Goal: Find contact information: Find contact information

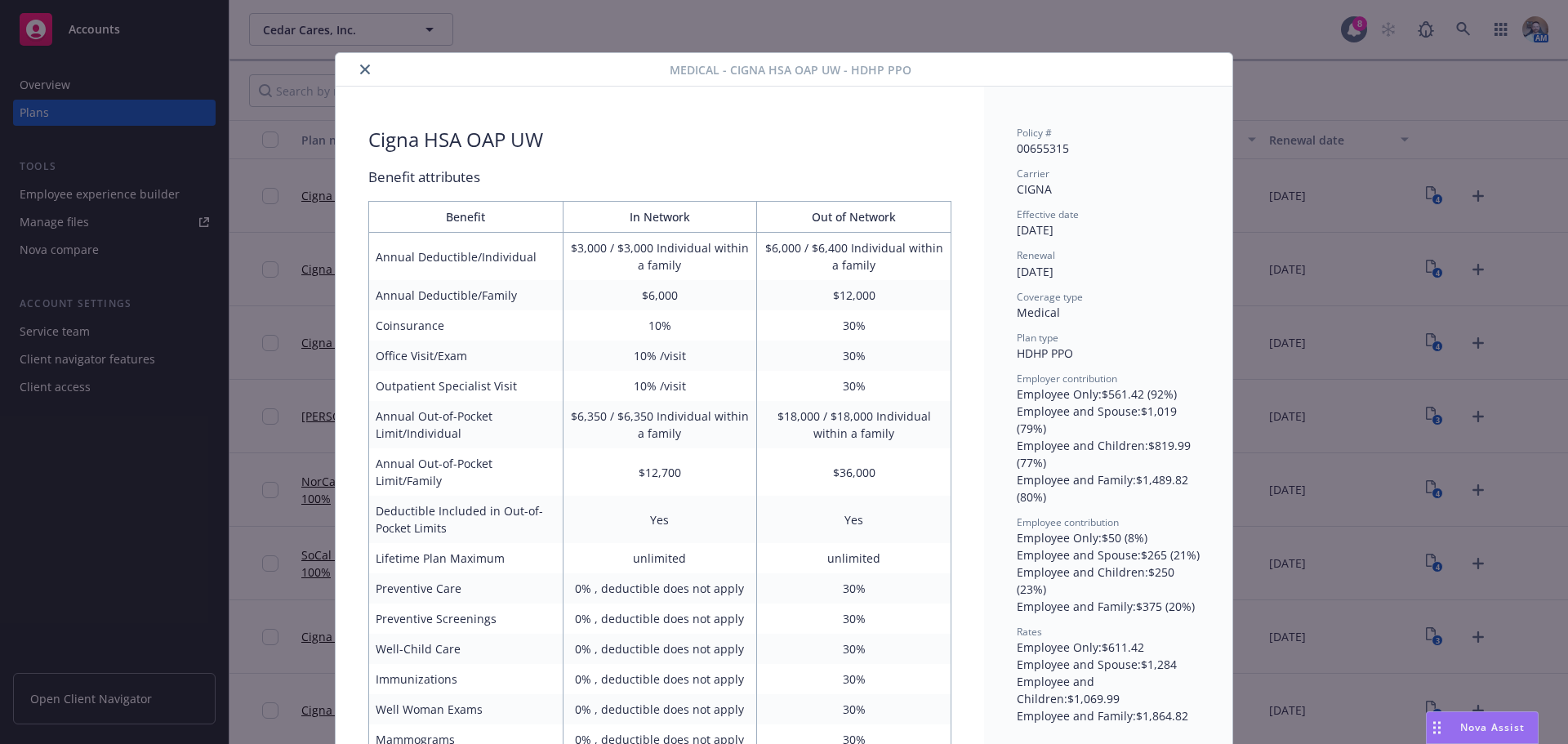
scroll to position [49, 0]
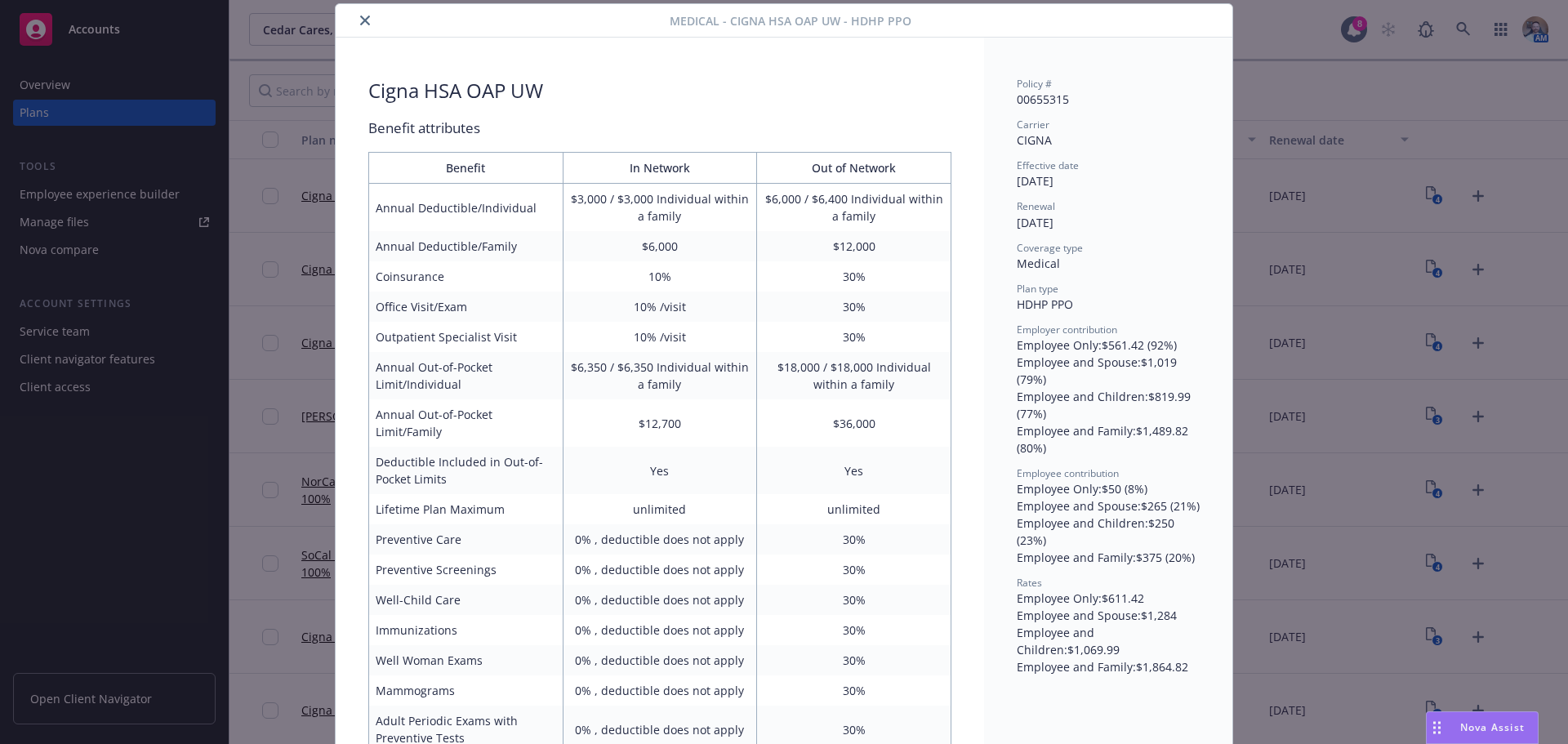
click at [360, 23] on icon "close" at bounding box center [365, 21] width 10 height 10
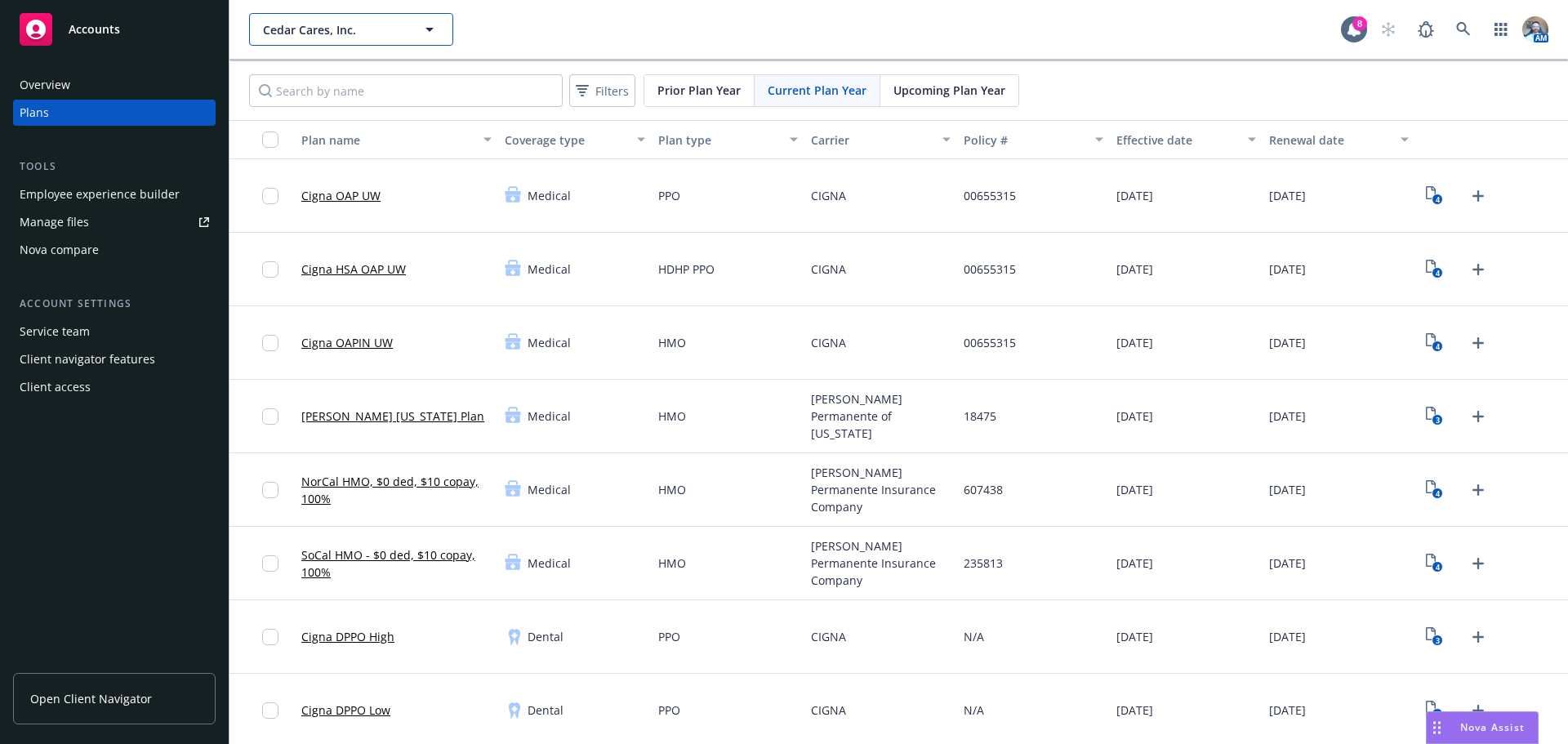
click at [314, 30] on span "Cedar Cares, Inc." at bounding box center [333, 30] width 141 height 17
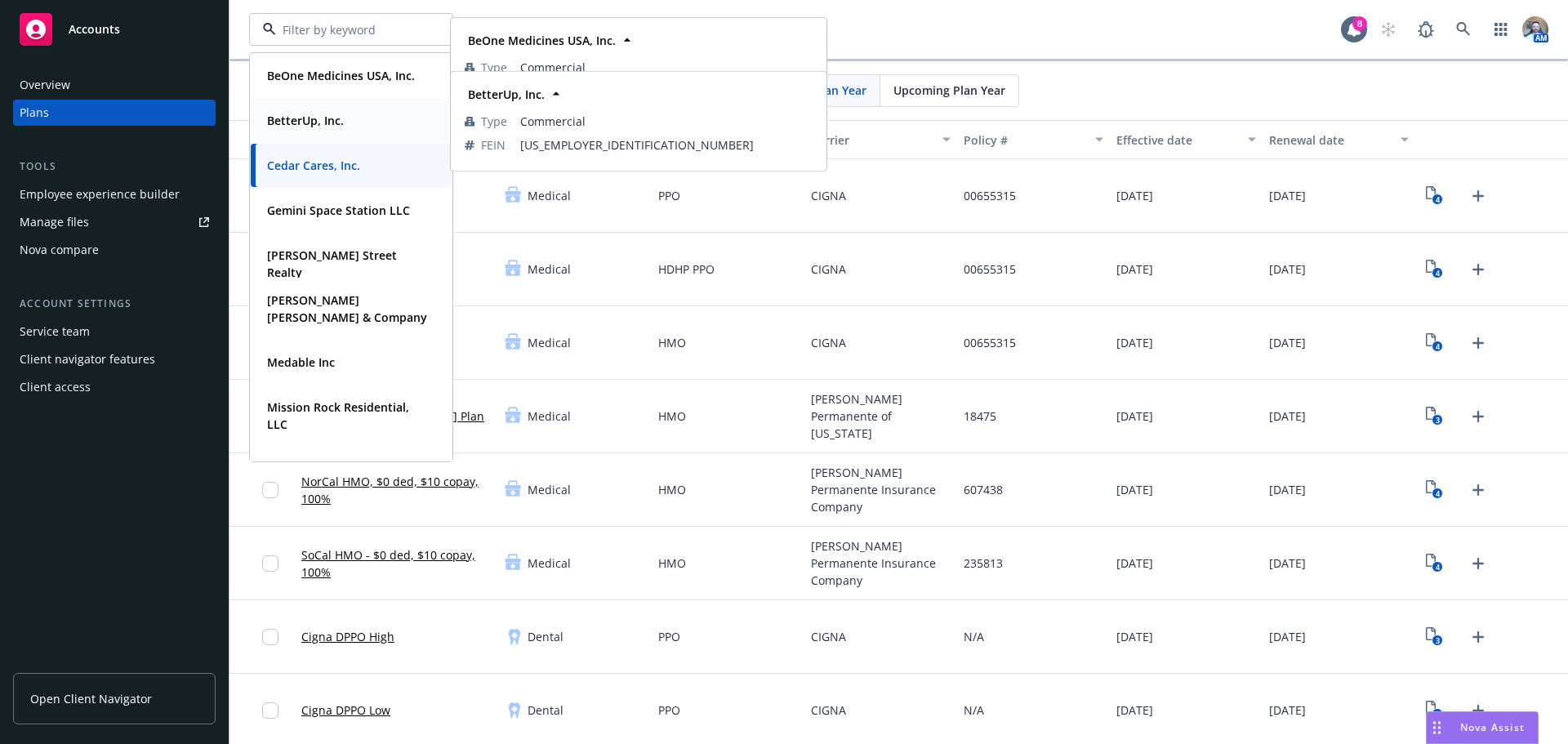
click at [301, 125] on strong "BetterUp, Inc." at bounding box center [305, 120] width 77 height 16
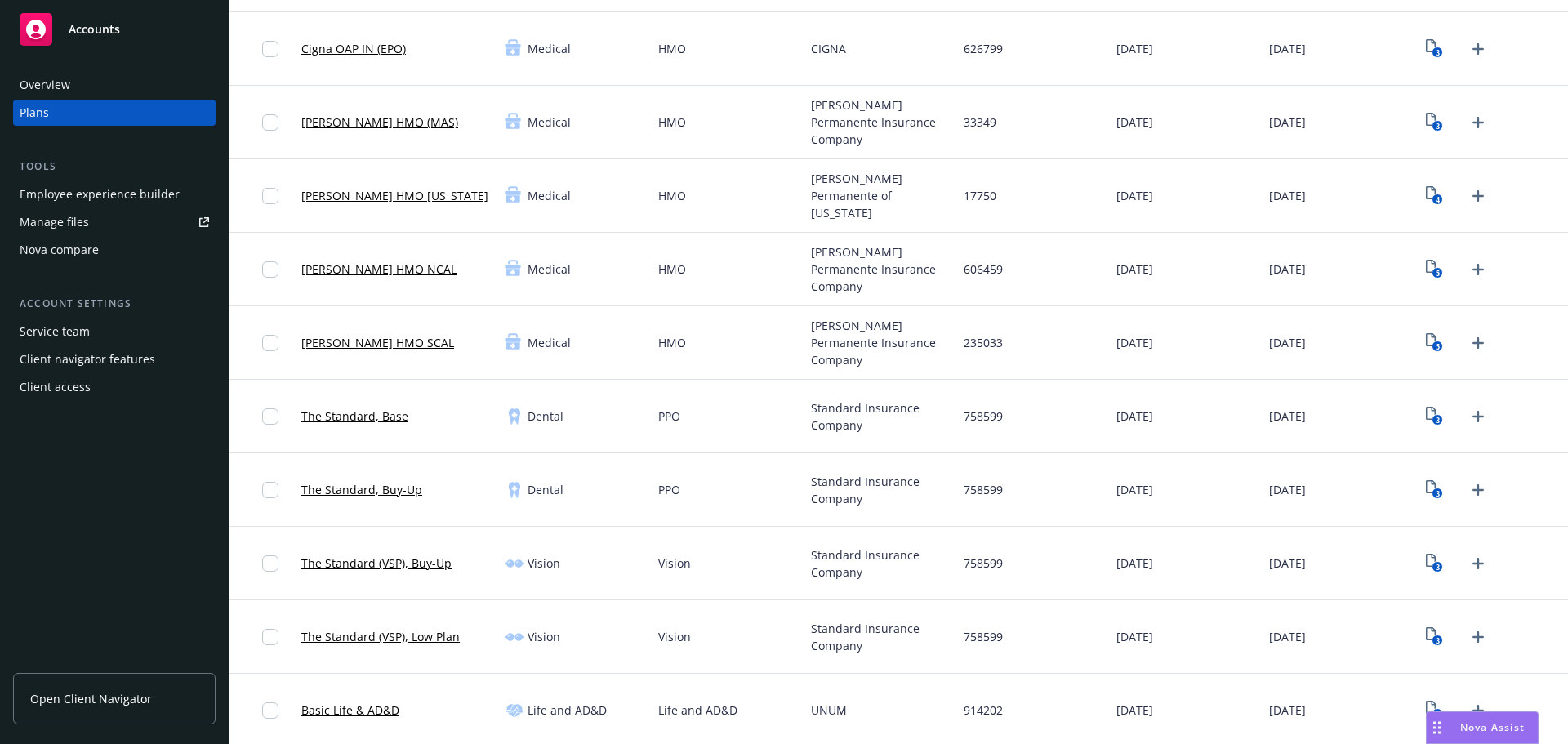
scroll to position [327, 0]
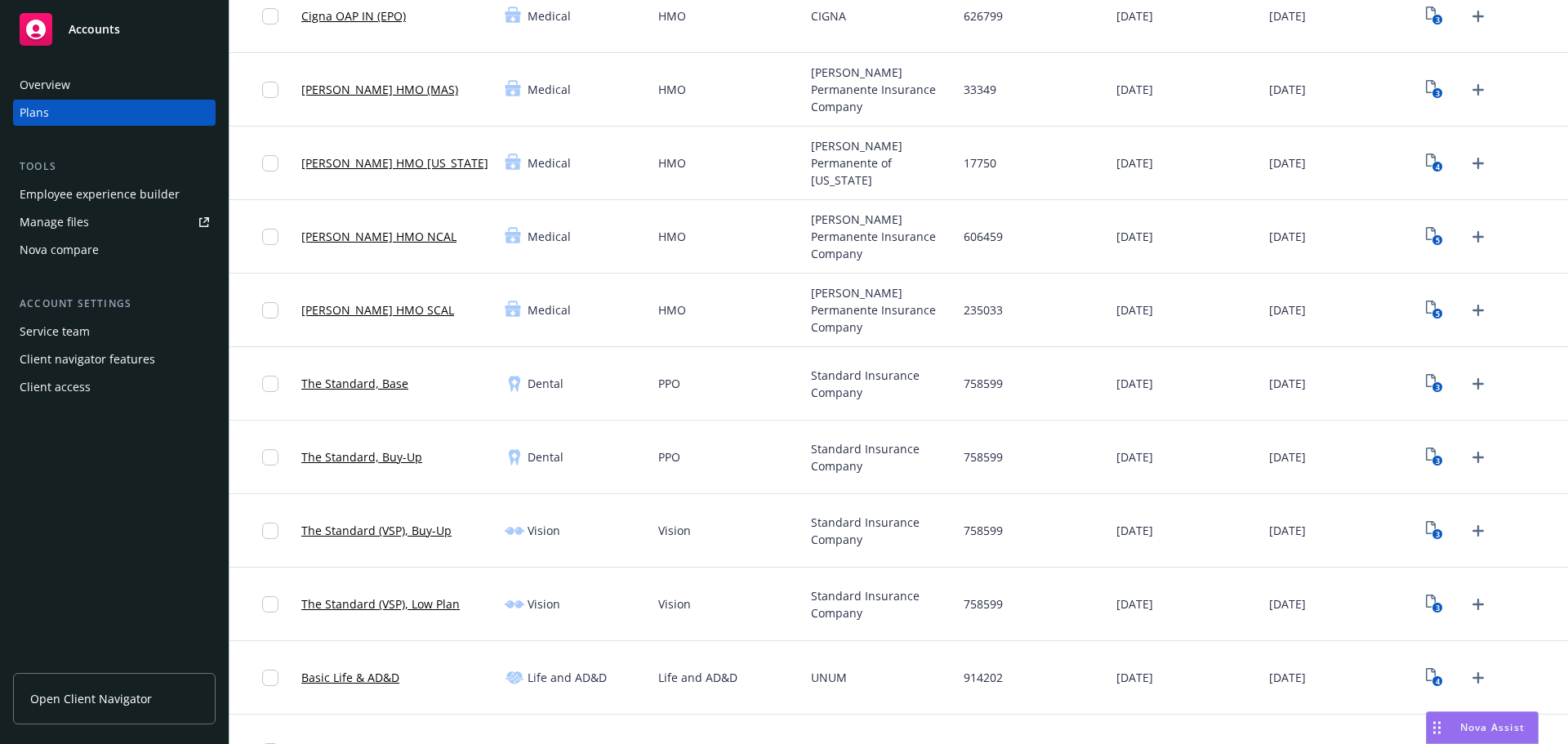
click at [44, 684] on link "Open Client Navigator" at bounding box center [114, 699] width 203 height 51
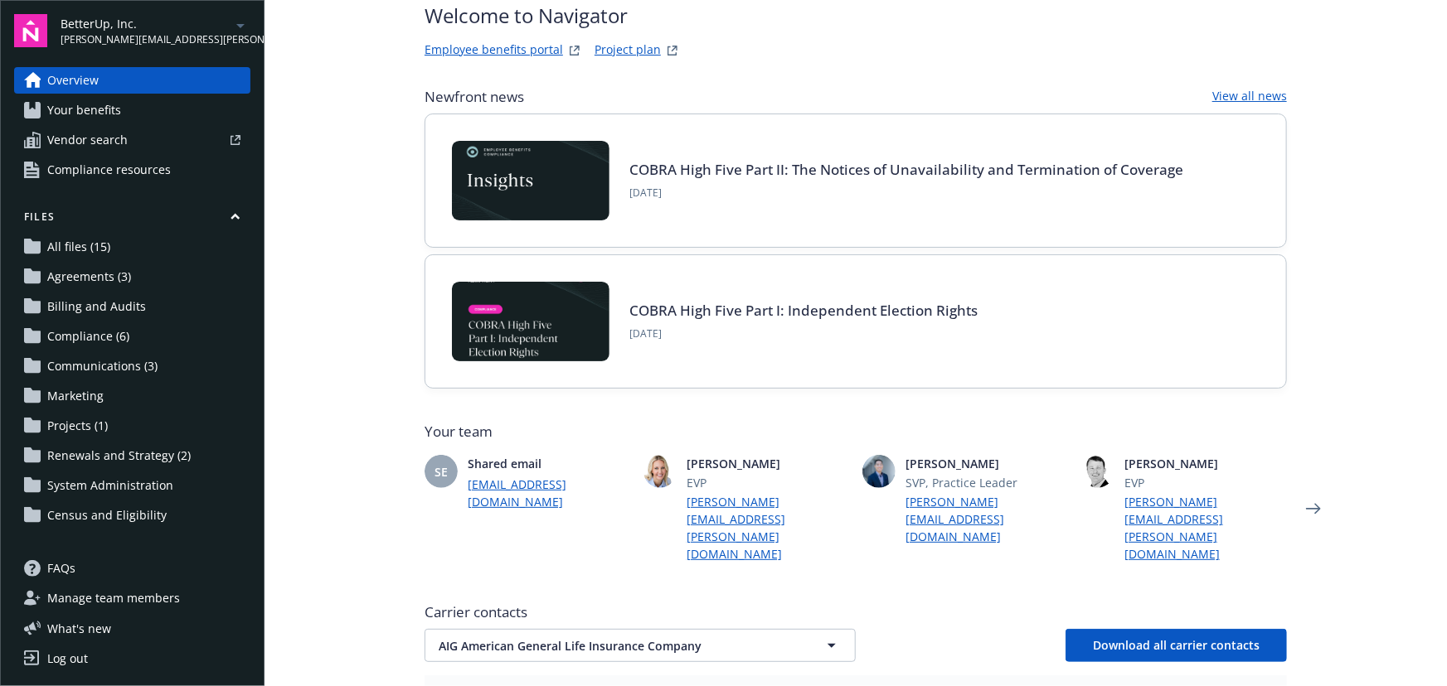
scroll to position [75, 0]
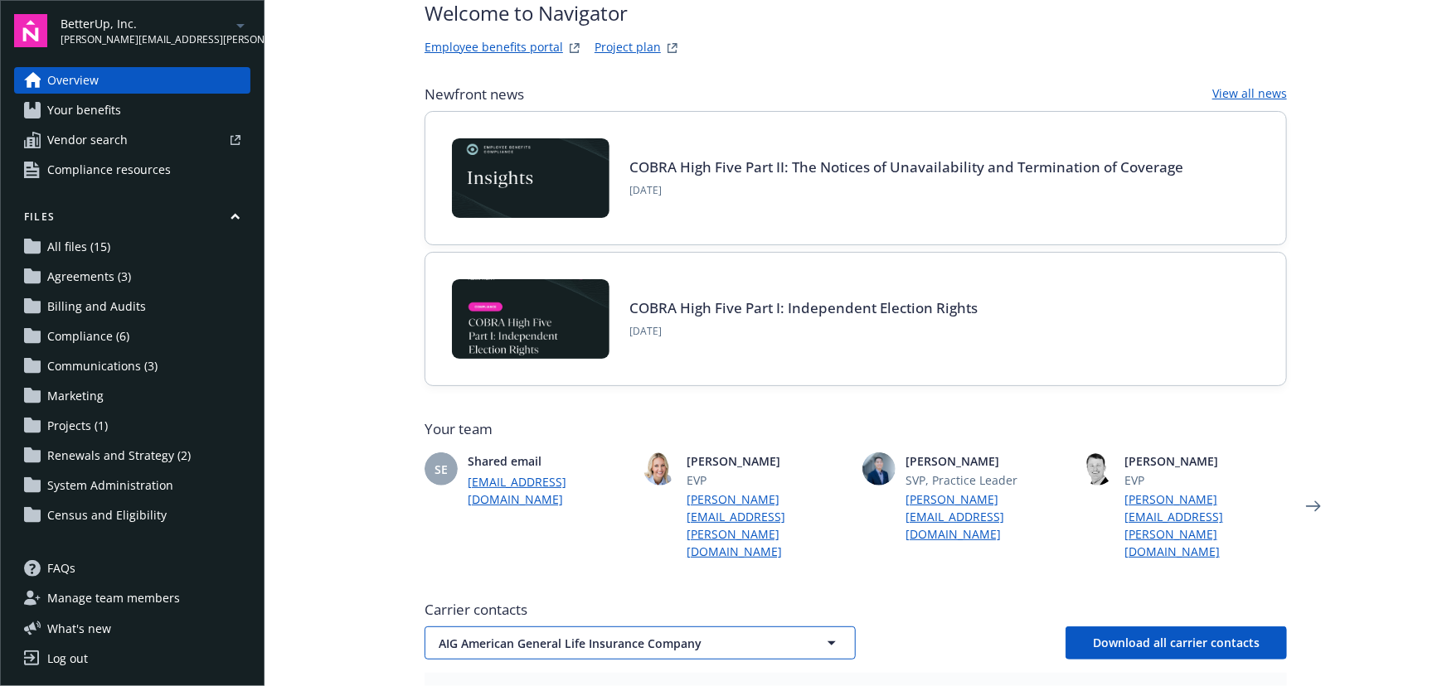
click at [579, 635] on span "AIG American General Life Insurance Company" at bounding box center [611, 643] width 345 height 17
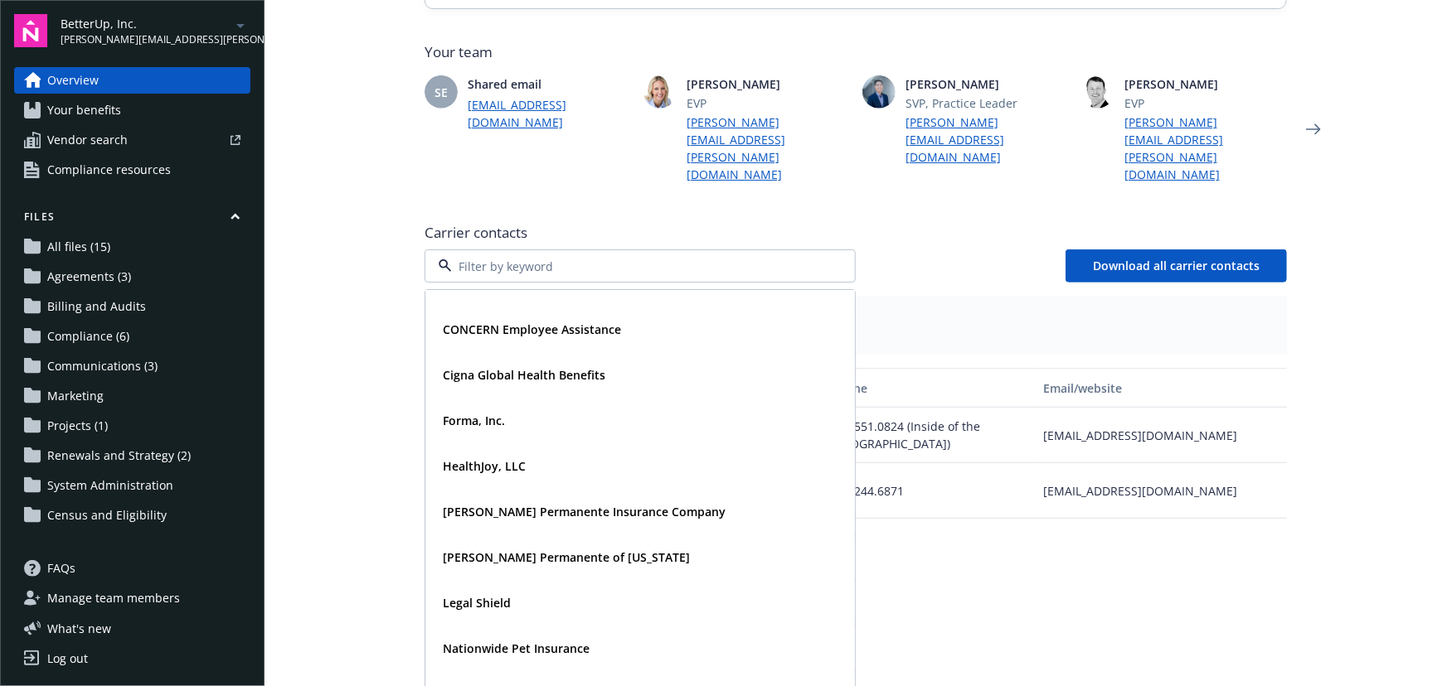
scroll to position [0, 0]
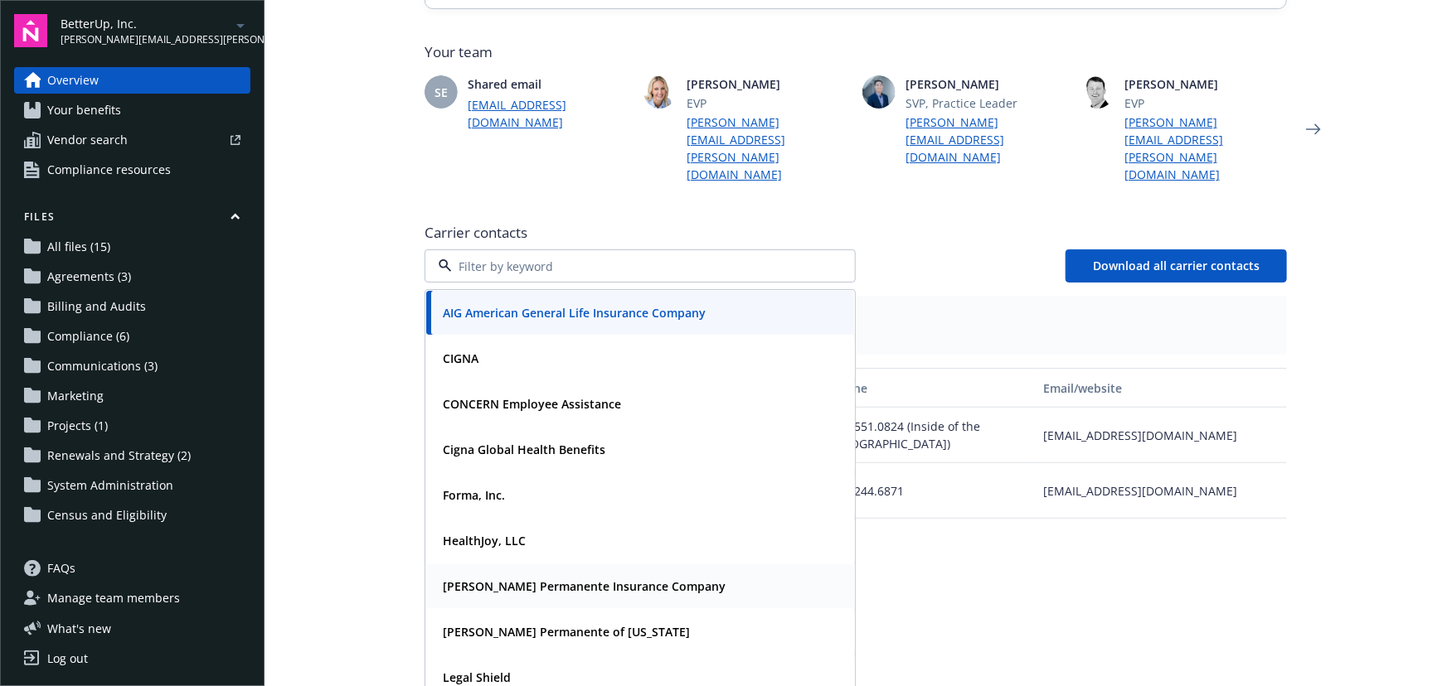
click at [602, 579] on strong "[PERSON_NAME] Permanente Insurance Company" at bounding box center [584, 587] width 283 height 16
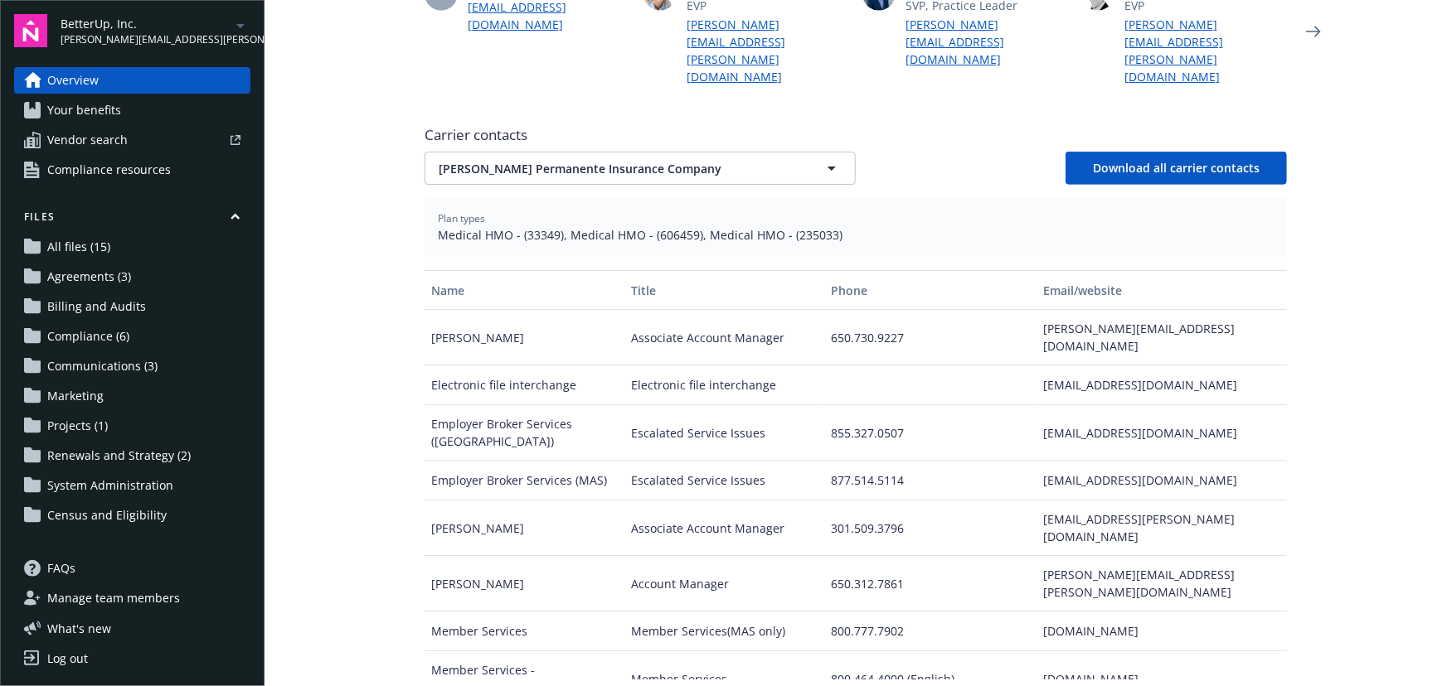
scroll to position [603, 0]
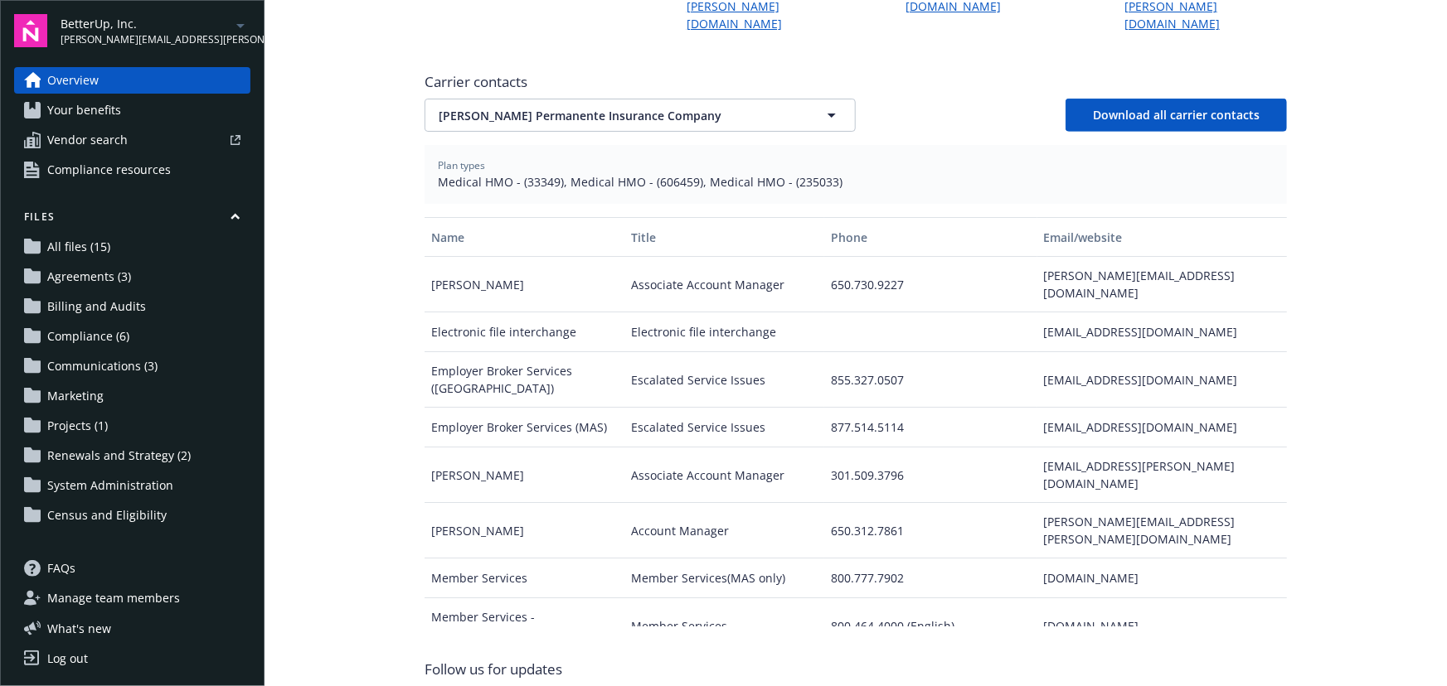
click at [1093, 408] on div "[EMAIL_ADDRESS][DOMAIN_NAME]" at bounding box center [1162, 428] width 250 height 40
copy div "[EMAIL_ADDRESS][DOMAIN_NAME]"
click at [98, 116] on span "Your benefits" at bounding box center [84, 110] width 74 height 27
